Goal: Information Seeking & Learning: Understand process/instructions

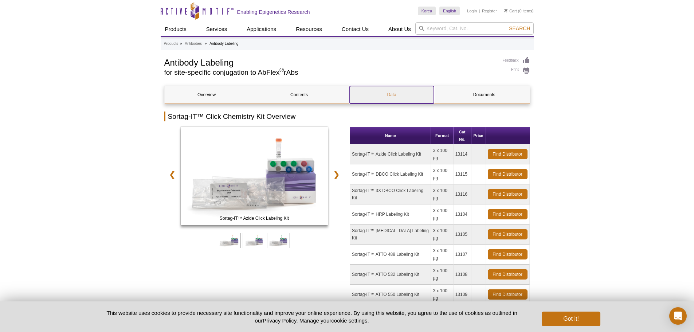
click at [392, 97] on link "Data" at bounding box center [392, 94] width 84 height 17
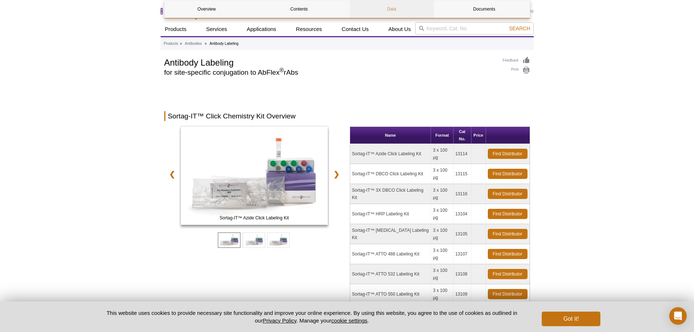
scroll to position [1040, 0]
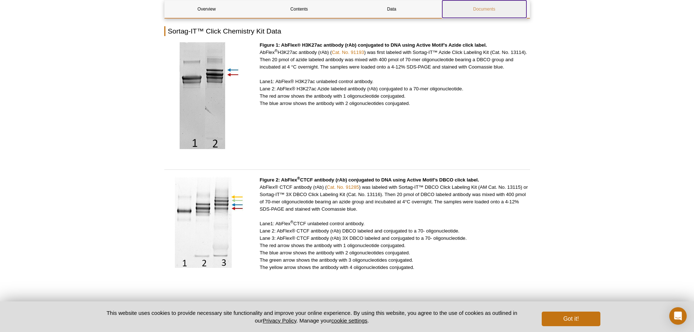
click at [491, 12] on link "Documents" at bounding box center [484, 8] width 84 height 17
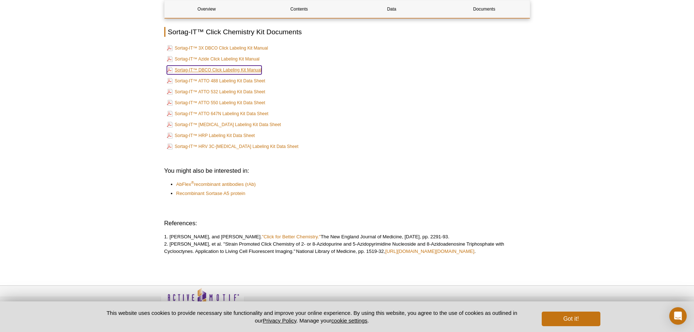
click at [248, 66] on link "Sortag-IT™ DBCO Click Labeling Kit Manual" at bounding box center [214, 70] width 95 height 9
click at [239, 55] on link "Sortag-IT™ Azide Click Labeling Kit Manual" at bounding box center [213, 59] width 93 height 9
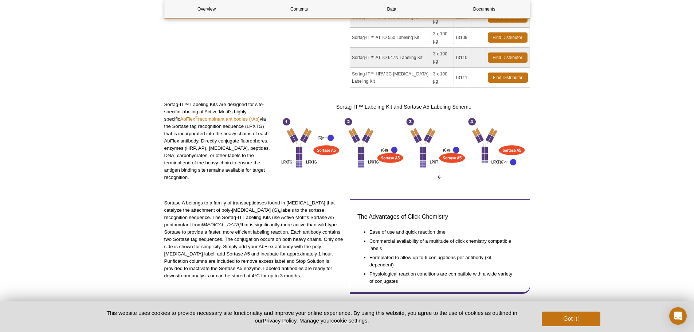
scroll to position [328, 0]
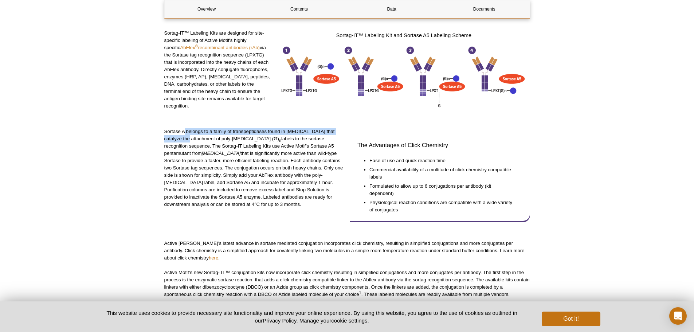
click at [182, 133] on p "Sortase A belongs to a family of transpeptidases found in [MEDICAL_DATA] that c…" at bounding box center [254, 168] width 180 height 80
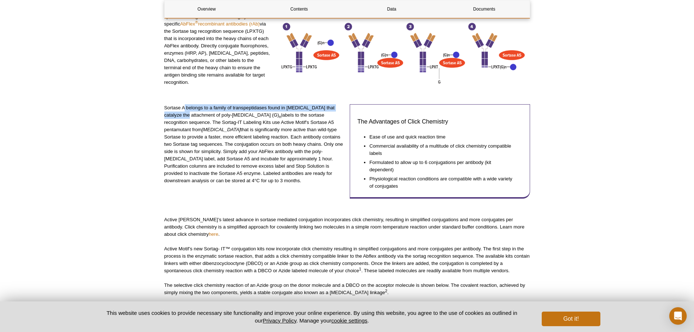
scroll to position [364, 0]
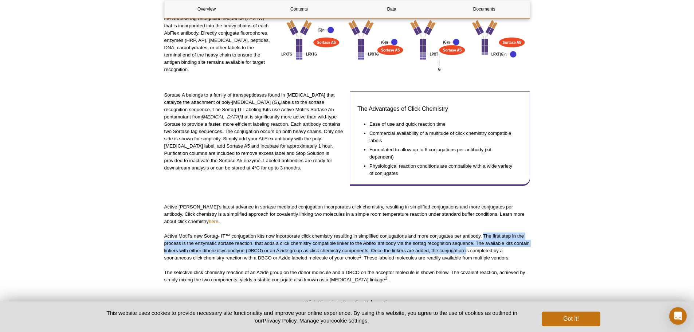
drag, startPoint x: 483, startPoint y: 232, endPoint x: 485, endPoint y: 252, distance: 20.5
click at [485, 251] on p "Active Motif’s new Sortag- IT™ conjugation kits now incorporate click chemistry…" at bounding box center [347, 246] width 366 height 29
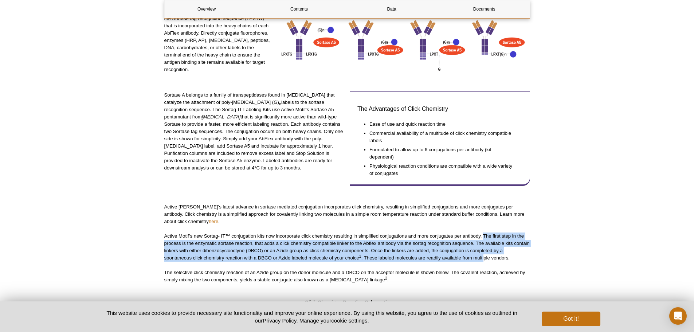
click at [485, 252] on p "Active Motif’s new Sortag- IT™ conjugation kits now incorporate click chemistry…" at bounding box center [347, 246] width 366 height 29
